Goal: Task Accomplishment & Management: Complete application form

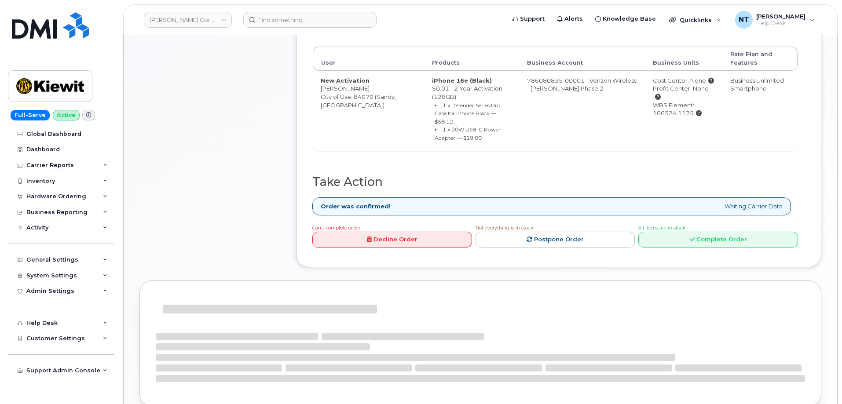
scroll to position [308, 0]
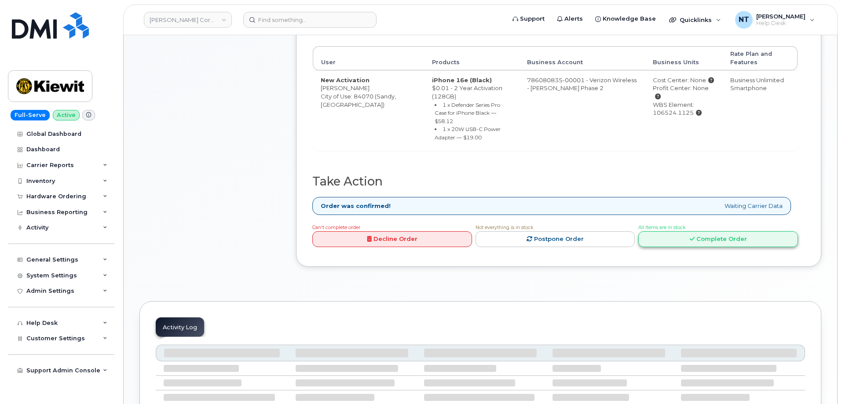
click at [758, 231] on link "Complete Order" at bounding box center [718, 239] width 160 height 16
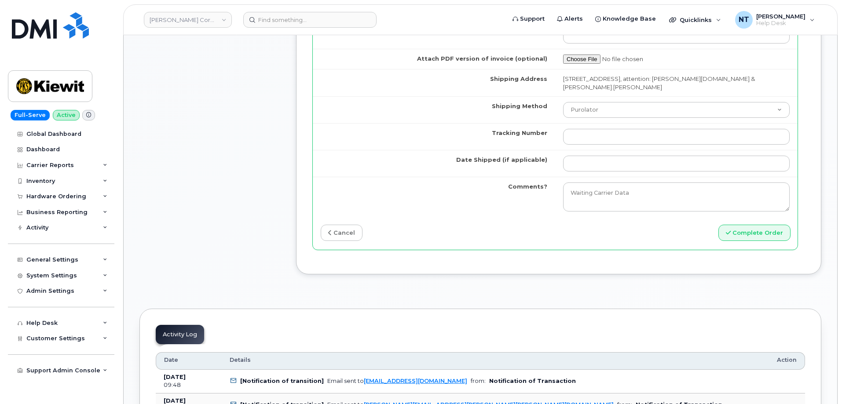
scroll to position [836, 0]
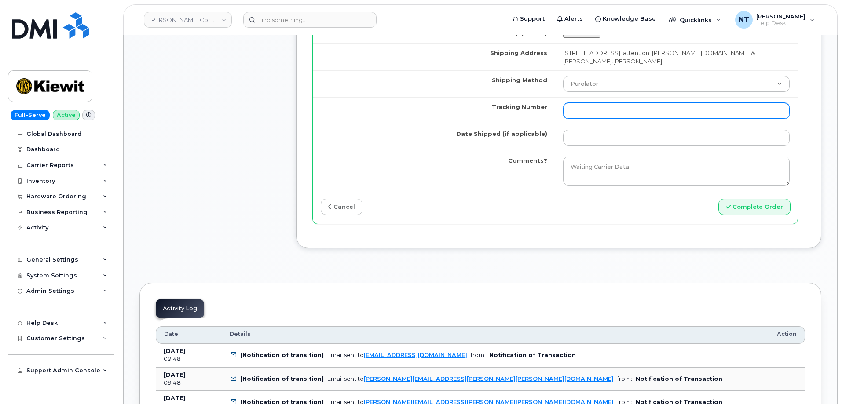
drag, startPoint x: 603, startPoint y: 100, endPoint x: 601, endPoint y: 85, distance: 15.1
click at [603, 103] on input "Tracking Number" at bounding box center [676, 111] width 227 height 16
paste input "444401124946"
type input "444401124946"
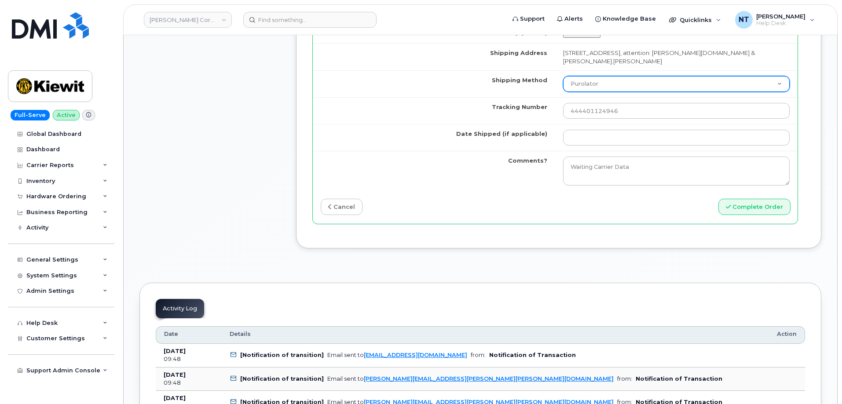
click at [599, 76] on select "Purolator UPS FedEx Canada Post Courier Other Drop Off Pick Up" at bounding box center [676, 84] width 227 height 16
select select "FedEx"
click at [563, 76] on select "Purolator UPS FedEx Canada Post Courier Other Drop Off Pick Up" at bounding box center [676, 84] width 227 height 16
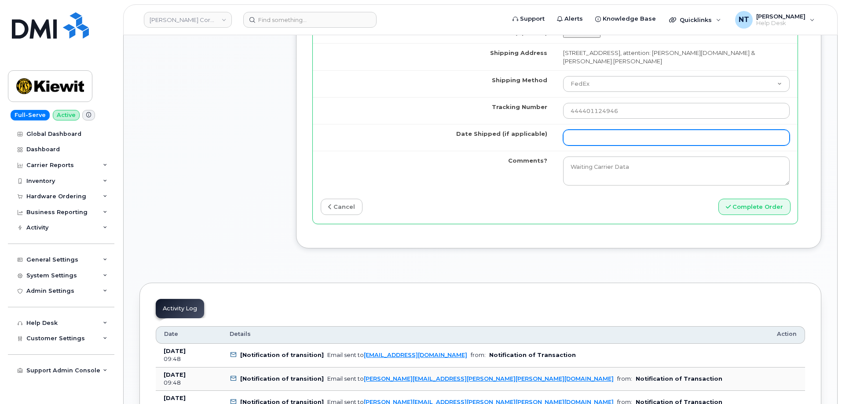
drag, startPoint x: 590, startPoint y: 121, endPoint x: 592, endPoint y: 127, distance: 6.1
click at [590, 124] on td at bounding box center [676, 137] width 242 height 27
drag, startPoint x: 592, startPoint y: 127, endPoint x: 623, endPoint y: 120, distance: 31.6
click at [592, 130] on input "Date Shipped (if applicable)" at bounding box center [676, 138] width 227 height 16
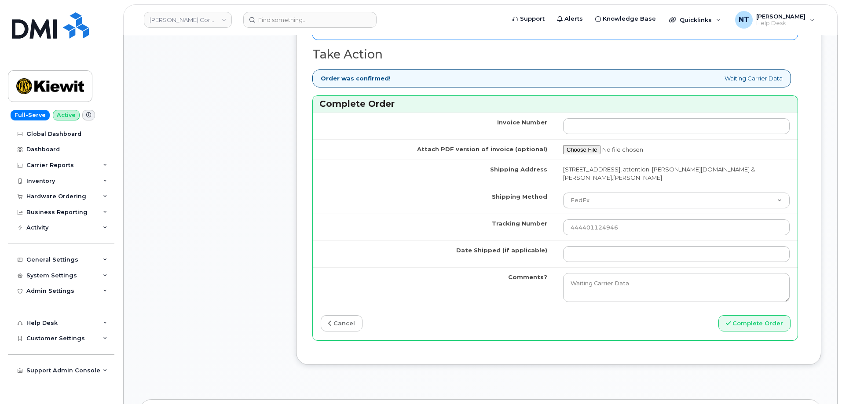
scroll to position [704, 0]
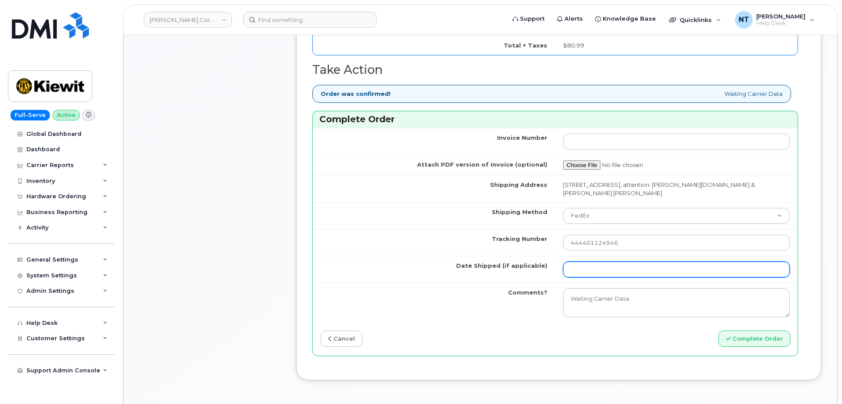
click at [587, 262] on input "Date Shipped (if applicable)" at bounding box center [676, 270] width 227 height 16
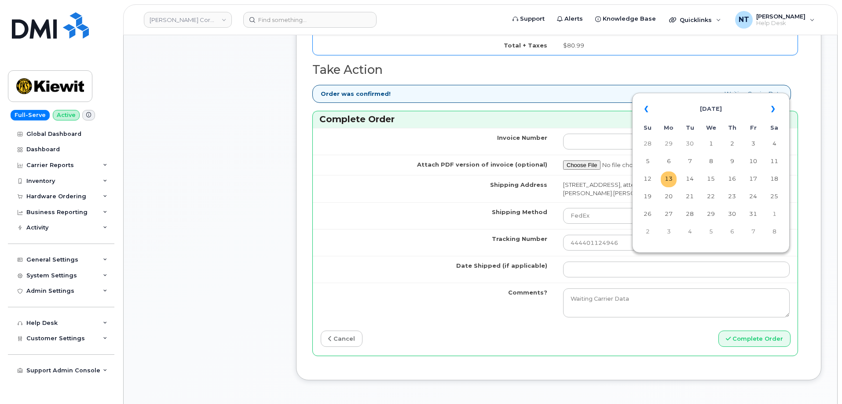
click at [669, 180] on td "13" at bounding box center [669, 180] width 16 height 16
type input "[DATE]"
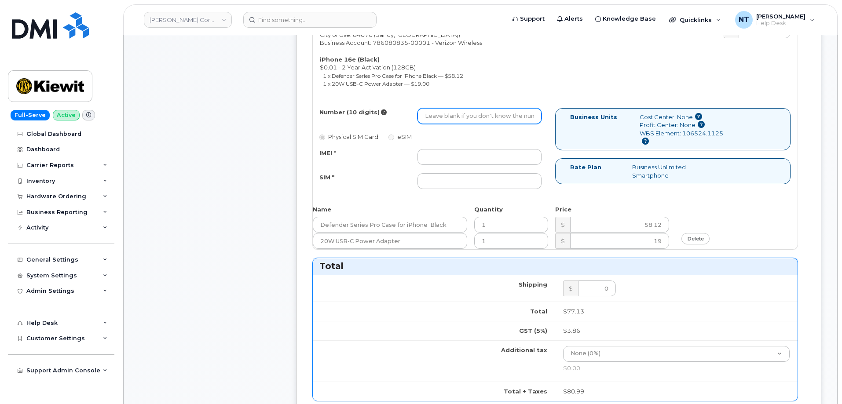
scroll to position [308, 0]
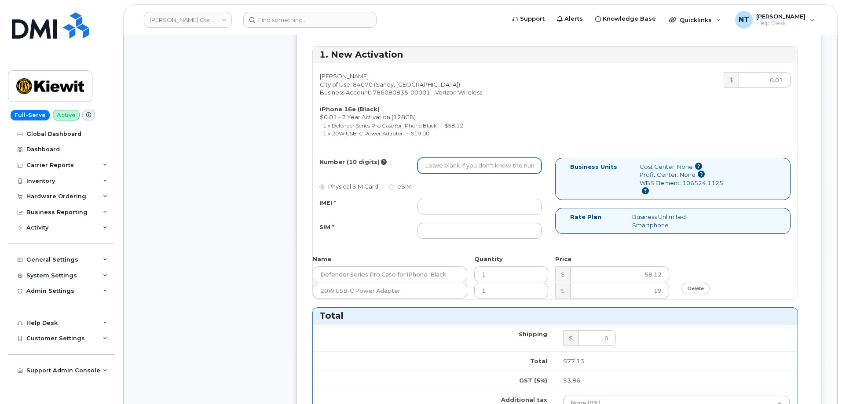
drag, startPoint x: 500, startPoint y: 159, endPoint x: 494, endPoint y: 162, distance: 7.1
click at [500, 159] on input "Number (10 digits)" at bounding box center [480, 166] width 124 height 16
paste input "[PHONE_NUMBER]"
drag, startPoint x: 437, startPoint y: 159, endPoint x: 447, endPoint y: 160, distance: 10.2
click at [447, 160] on input "3853776508" at bounding box center [480, 166] width 124 height 16
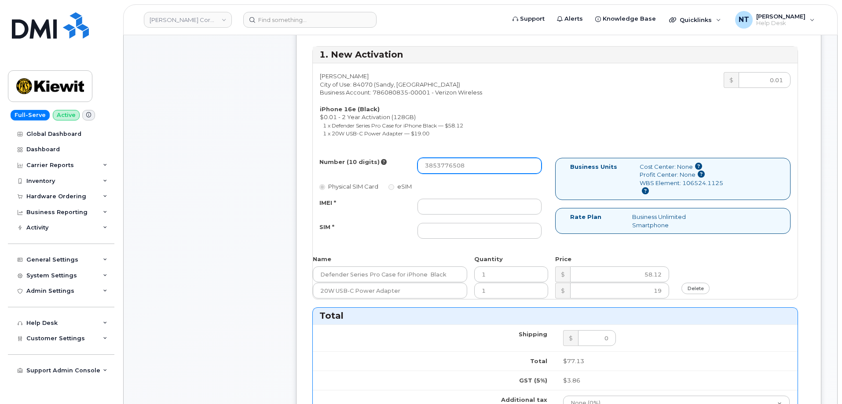
type input "3853776508"
click at [437, 203] on input "IMEI *" at bounding box center [480, 207] width 124 height 16
paste input "354741557527554"
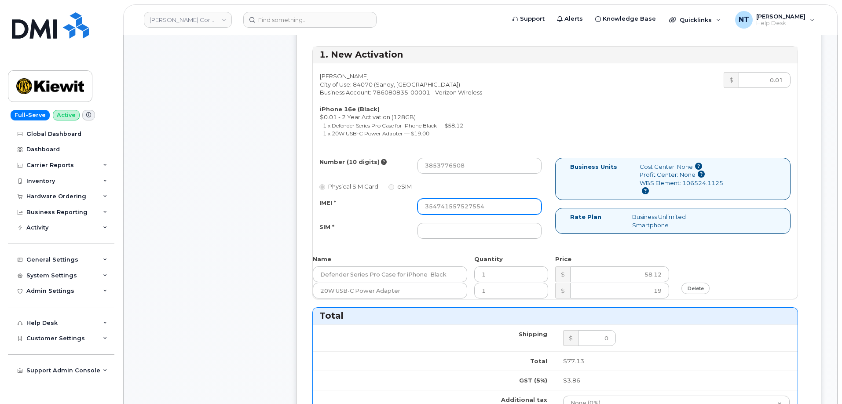
type input "354741557527554"
click at [465, 225] on input "SIM *" at bounding box center [480, 231] width 124 height 16
paste input "89043052010008889725002056646056"
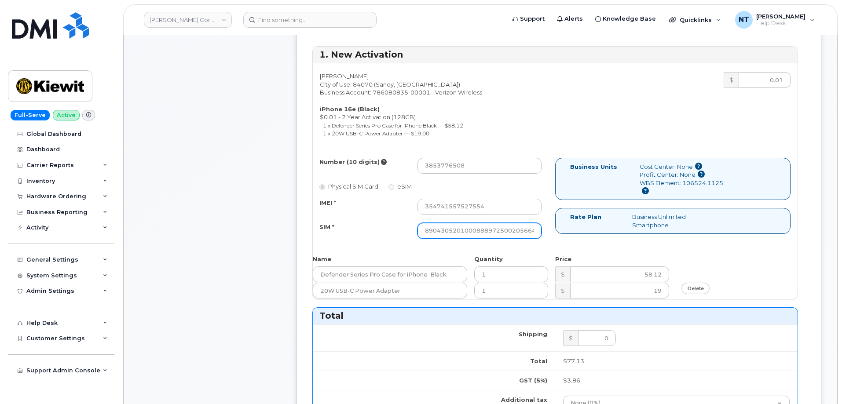
scroll to position [0, 17]
type input "89043052010008889725002056646056"
click at [179, 258] on div "Comments Leave Comment" at bounding box center [209, 303] width 141 height 971
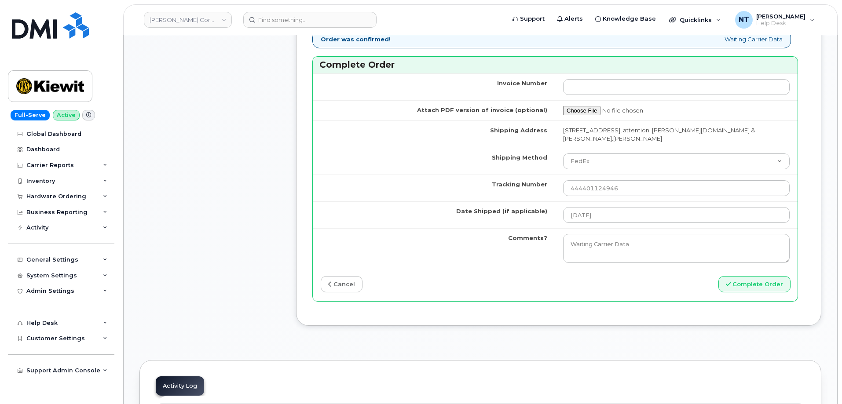
scroll to position [748, 0]
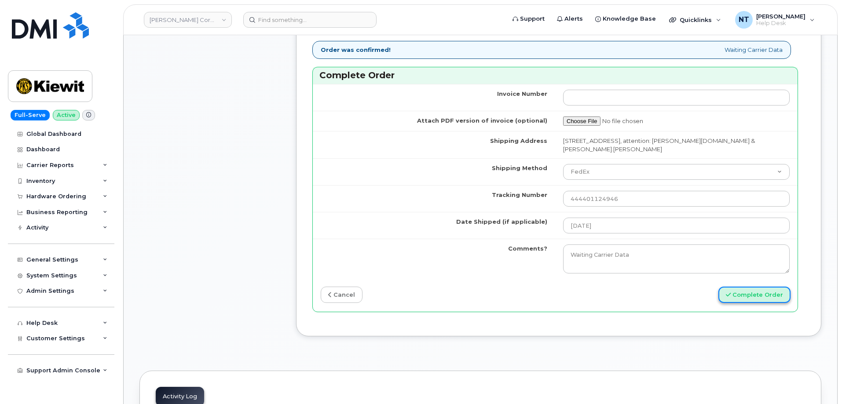
click at [765, 288] on button "Complete Order" at bounding box center [754, 295] width 72 height 16
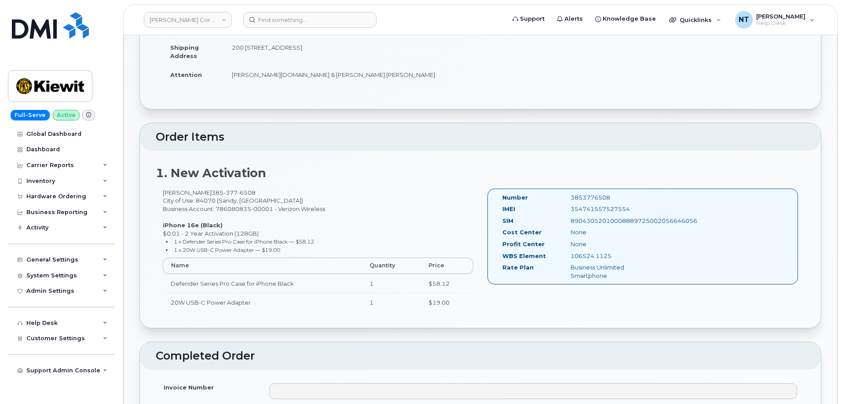
scroll to position [220, 0]
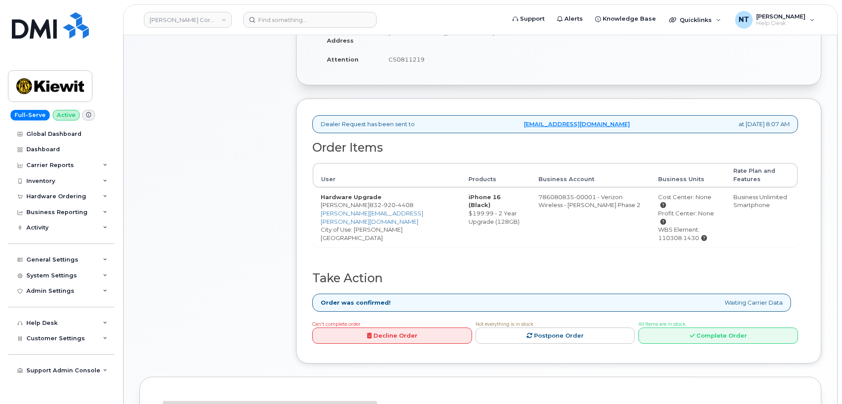
scroll to position [220, 0]
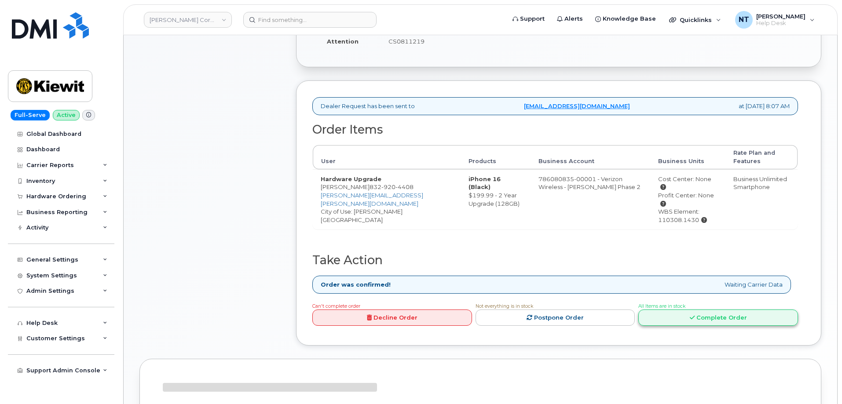
click at [717, 314] on link "Complete Order" at bounding box center [718, 318] width 160 height 16
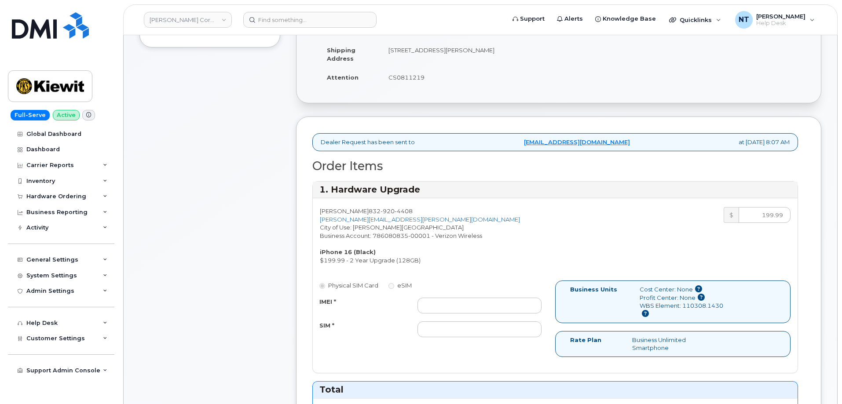
scroll to position [264, 0]
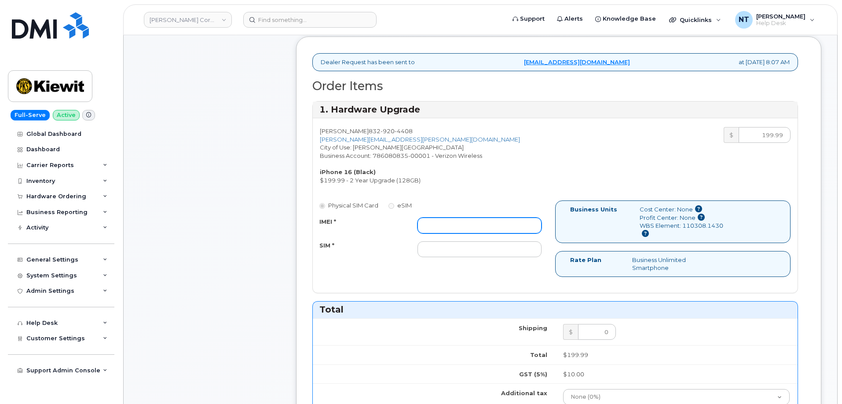
drag, startPoint x: 443, startPoint y: 223, endPoint x: 452, endPoint y: 226, distance: 9.2
click at [443, 223] on input "IMEI *" at bounding box center [480, 226] width 124 height 16
paste input "356330872887626"
type input "356330872887626"
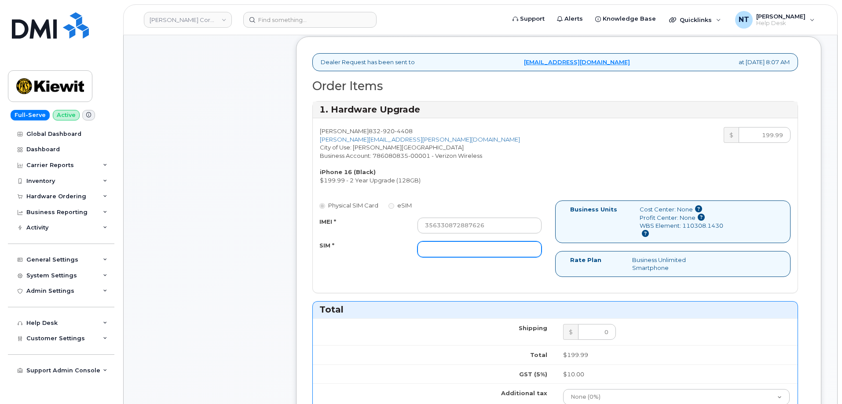
click at [478, 253] on input "SIM *" at bounding box center [480, 250] width 124 height 16
paste input "89049032007408885100219668357720"
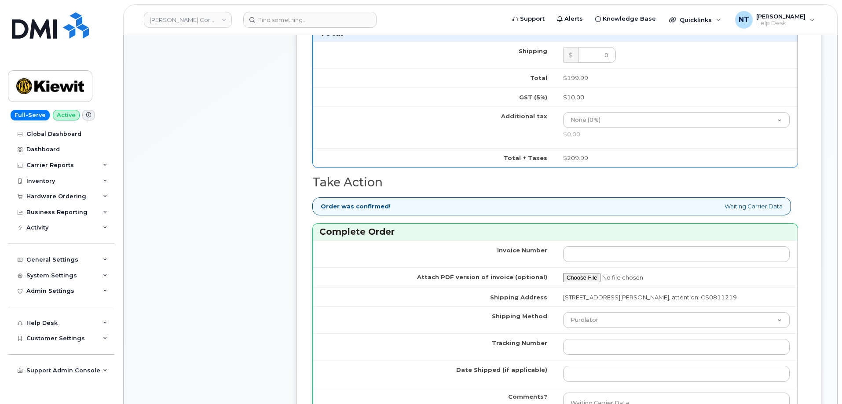
scroll to position [572, 0]
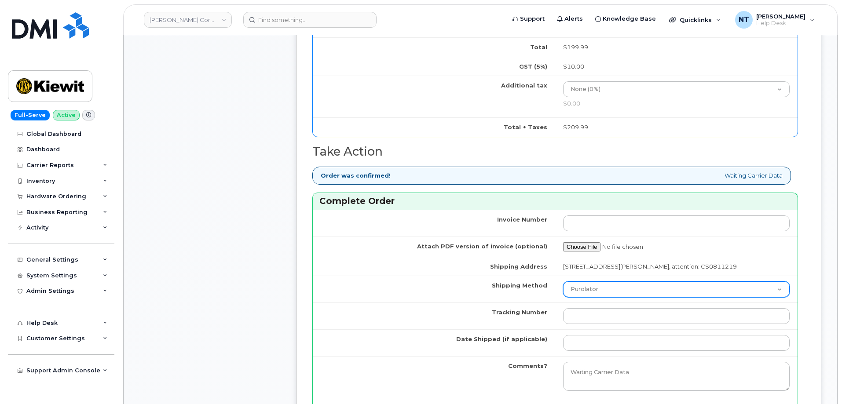
type input "89049032007408885100219668357720"
click at [592, 297] on select "Purolator UPS FedEx Canada Post Courier Other Drop Off Pick Up" at bounding box center [676, 290] width 227 height 16
select select "FedEx"
click at [563, 289] on select "Purolator UPS FedEx Canada Post Courier Other Drop Off Pick Up" at bounding box center [676, 290] width 227 height 16
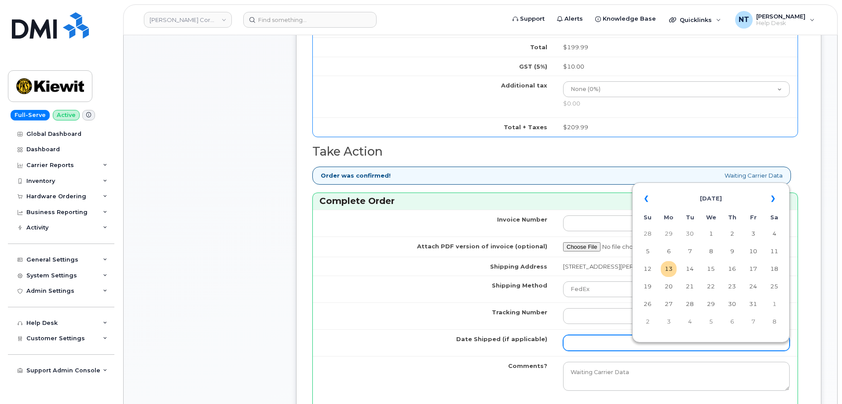
drag, startPoint x: 572, startPoint y: 350, endPoint x: 601, endPoint y: 344, distance: 29.7
click at [572, 350] on input "Date Shipped (if applicable)" at bounding box center [676, 343] width 227 height 16
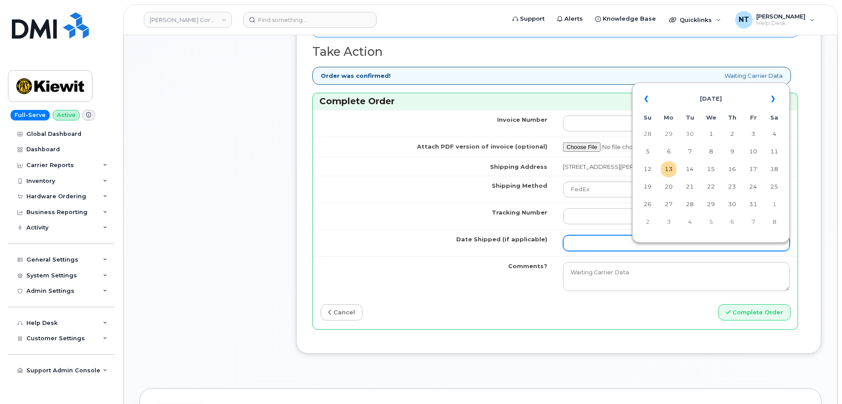
scroll to position [704, 0]
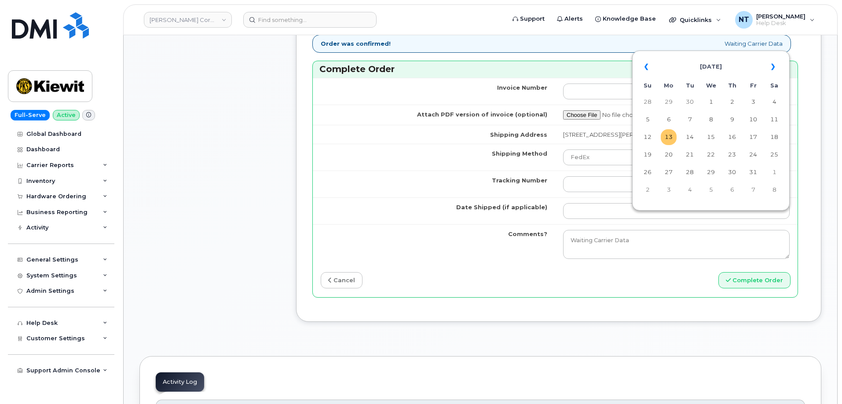
click at [671, 139] on td "13" at bounding box center [669, 137] width 16 height 16
type input "[DATE]"
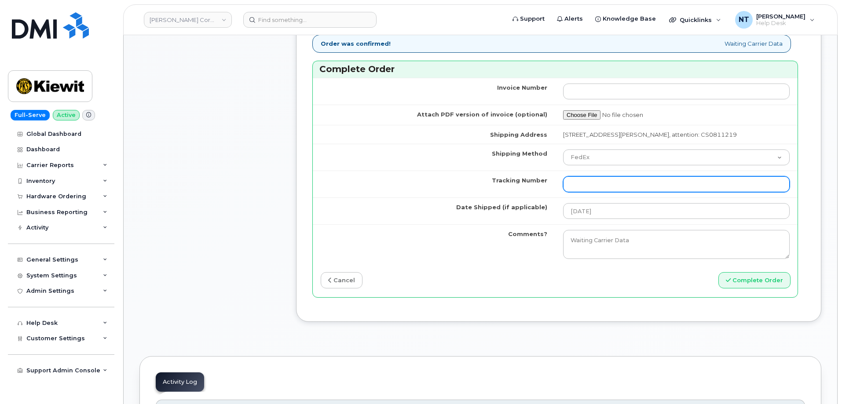
click at [579, 192] on input "Tracking Number" at bounding box center [676, 184] width 227 height 16
paste input "444401124957"
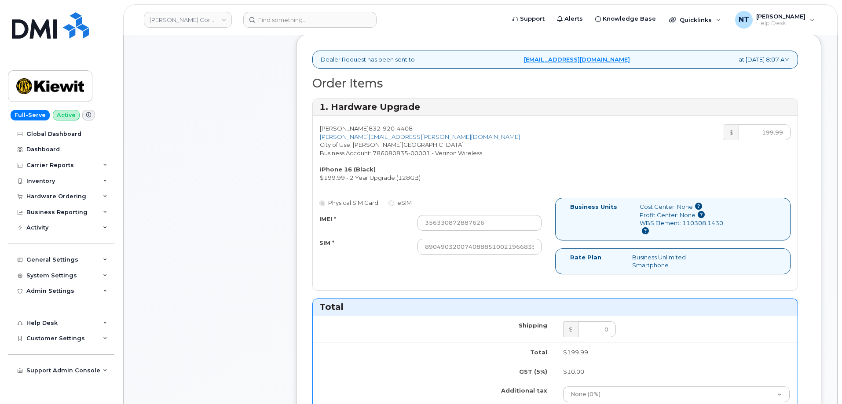
scroll to position [264, 0]
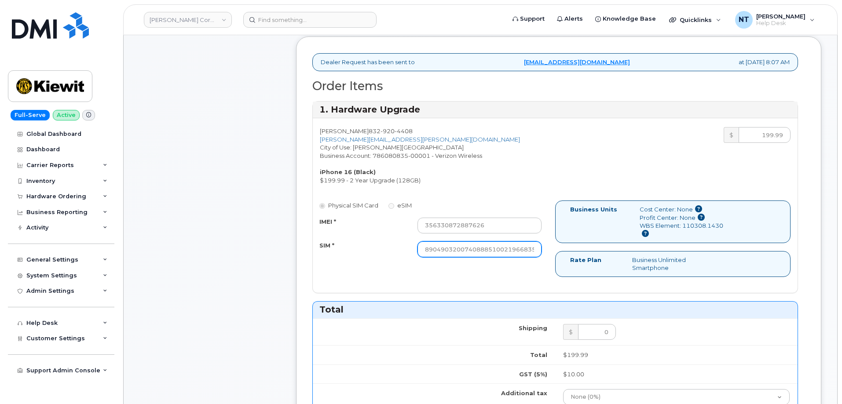
type input "444401124957"
drag, startPoint x: 502, startPoint y: 247, endPoint x: 579, endPoint y: 263, distance: 79.0
click at [596, 258] on div "Physical SIM Card eSIM IMEI * 356330872887626 SIM * 890490320074088851002196683…" at bounding box center [555, 243] width 485 height 84
click at [476, 275] on div "Physical SIM Card eSIM IMEI * 356330872887626 SIM * 890490320074088851002196683…" at bounding box center [555, 243] width 485 height 84
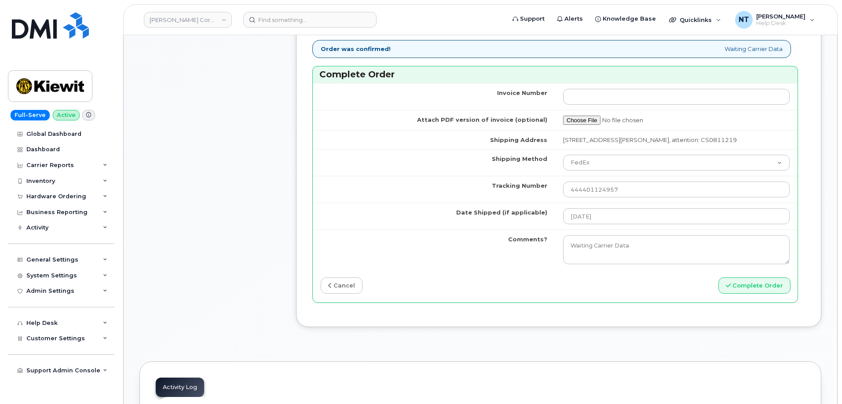
scroll to position [704, 0]
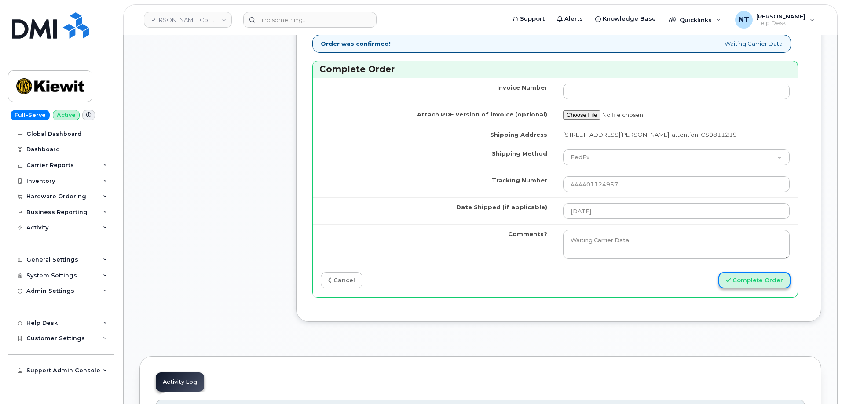
click at [736, 288] on button "Complete Order" at bounding box center [754, 280] width 72 height 16
